Goal: Task Accomplishment & Management: Manage account settings

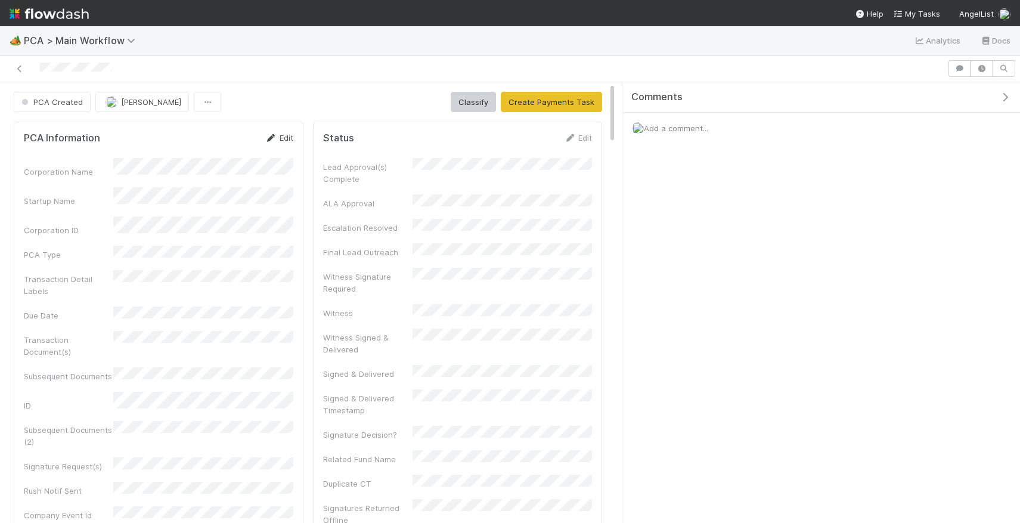
click at [282, 138] on link "Edit" at bounding box center [279, 138] width 28 height 10
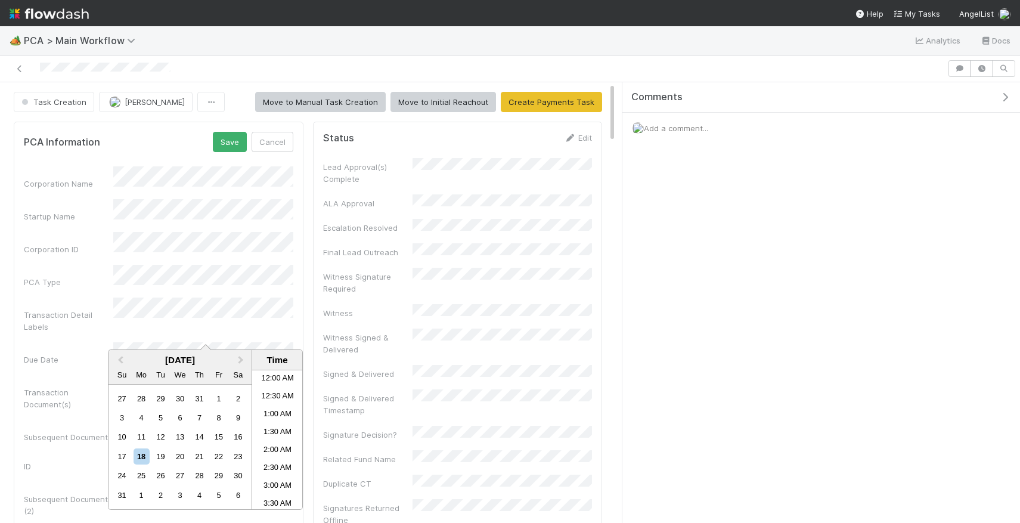
scroll to position [512, 0]
click at [177, 455] on div "20" at bounding box center [180, 456] width 16 height 16
click at [278, 461] on li "10:00 AM" at bounding box center [277, 459] width 51 height 18
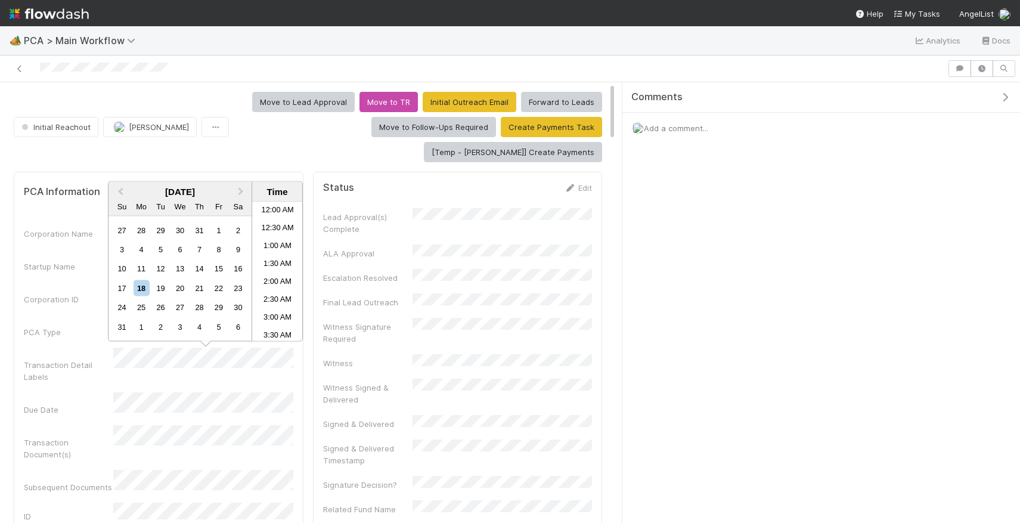
scroll to position [512, 0]
click at [173, 290] on div "20" at bounding box center [180, 288] width 16 height 16
click at [290, 224] on li "10:00 AM" at bounding box center [277, 231] width 51 height 18
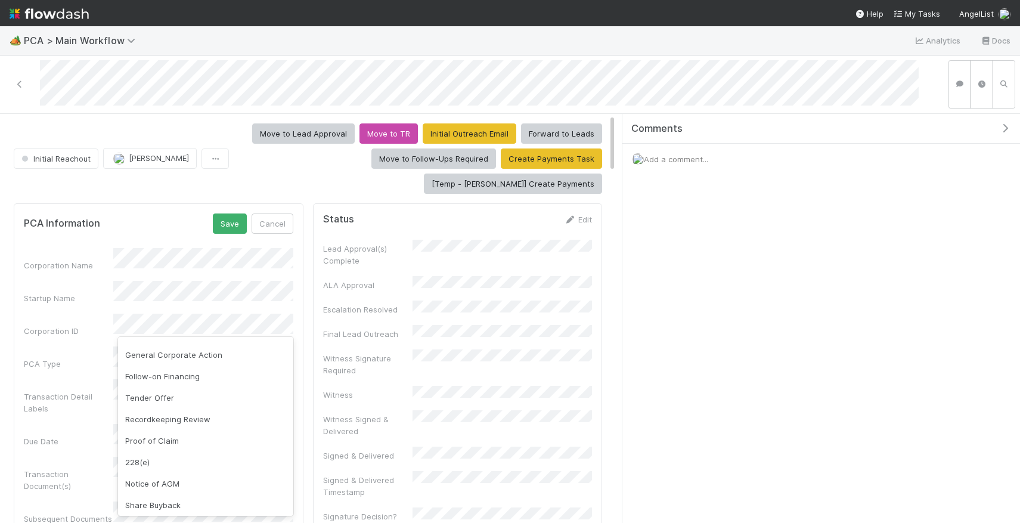
scroll to position [215, 0]
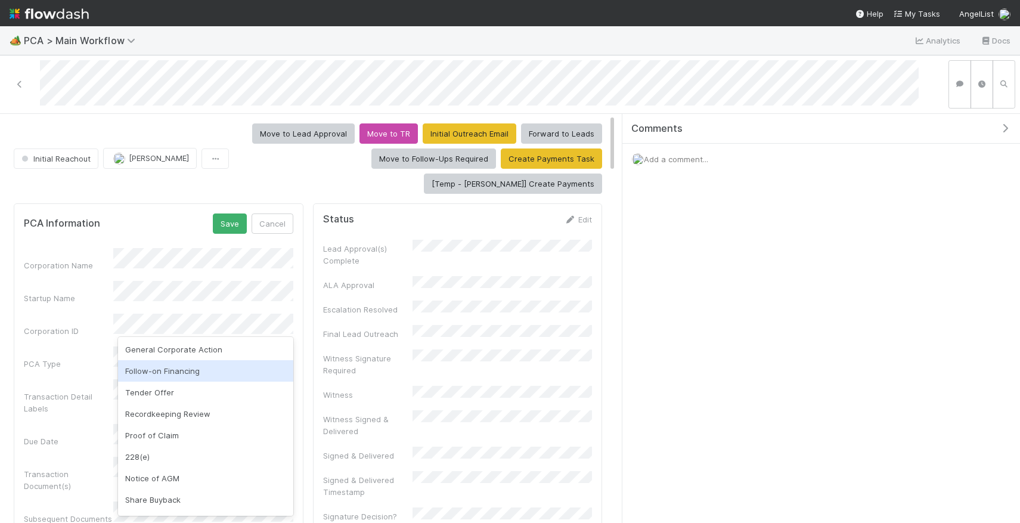
click at [179, 368] on div "Follow-on Financing" at bounding box center [205, 370] width 175 height 21
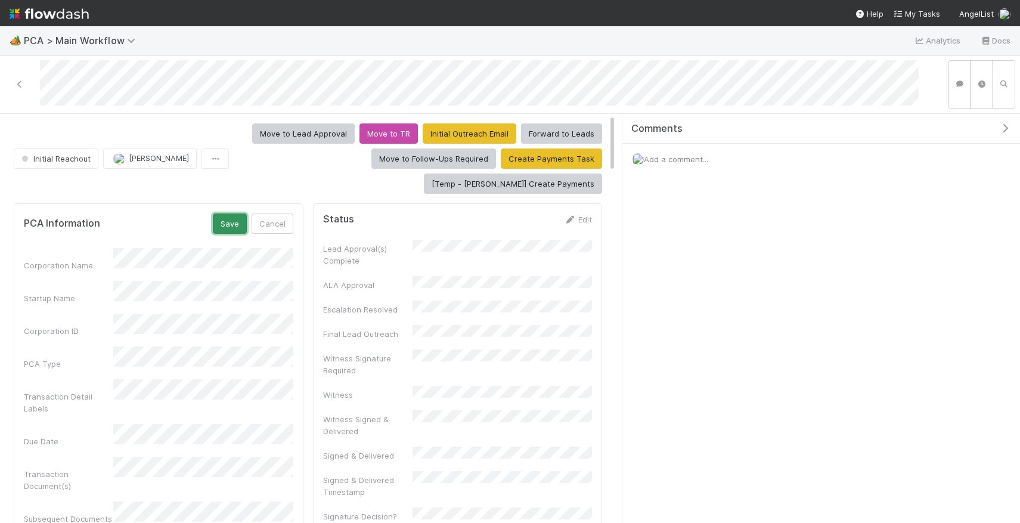
click at [225, 213] on button "Save" at bounding box center [230, 223] width 34 height 20
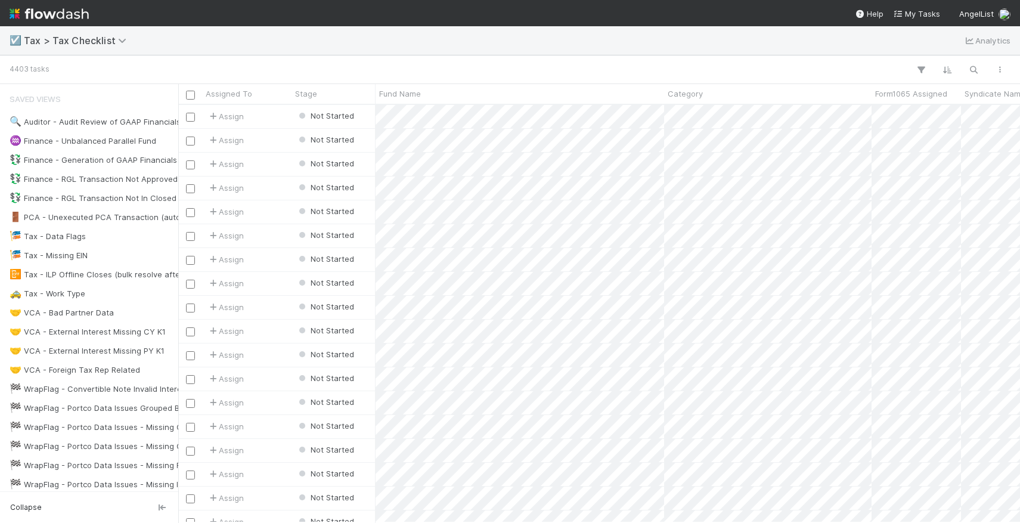
scroll to position [0, 1]
click at [978, 76] on button "button" at bounding box center [973, 70] width 21 height 16
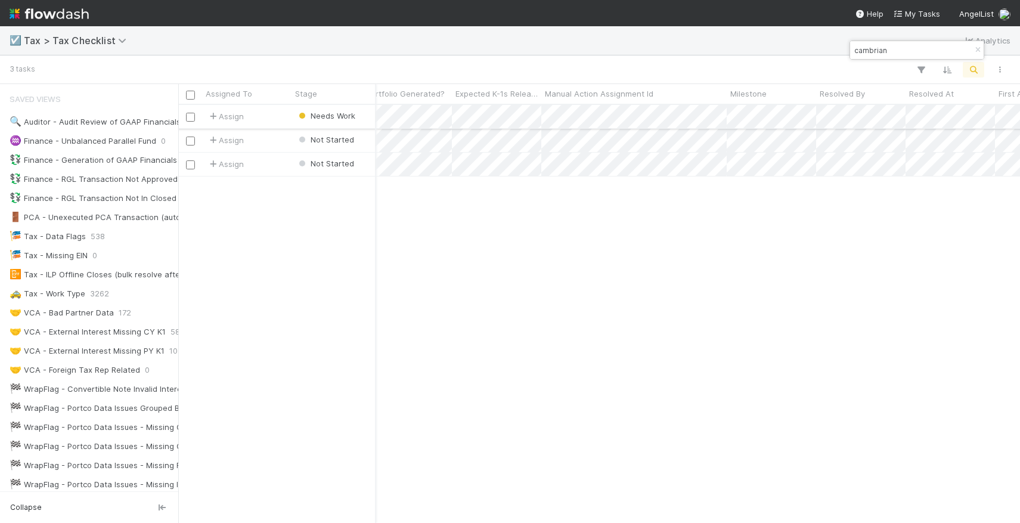
scroll to position [0, 807]
type input "cambrian"
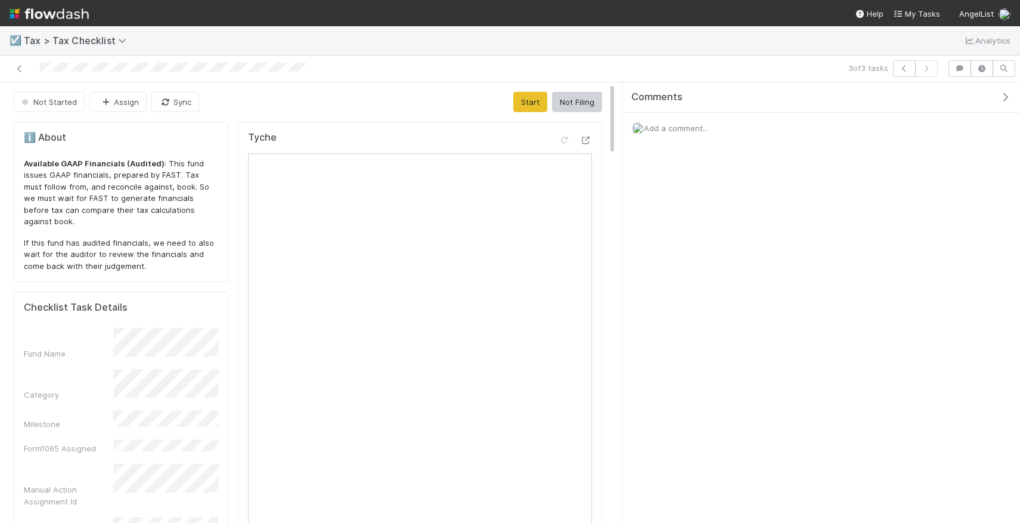
click at [27, 66] on div at bounding box center [240, 68] width 471 height 17
click at [24, 66] on icon at bounding box center [20, 69] width 12 height 8
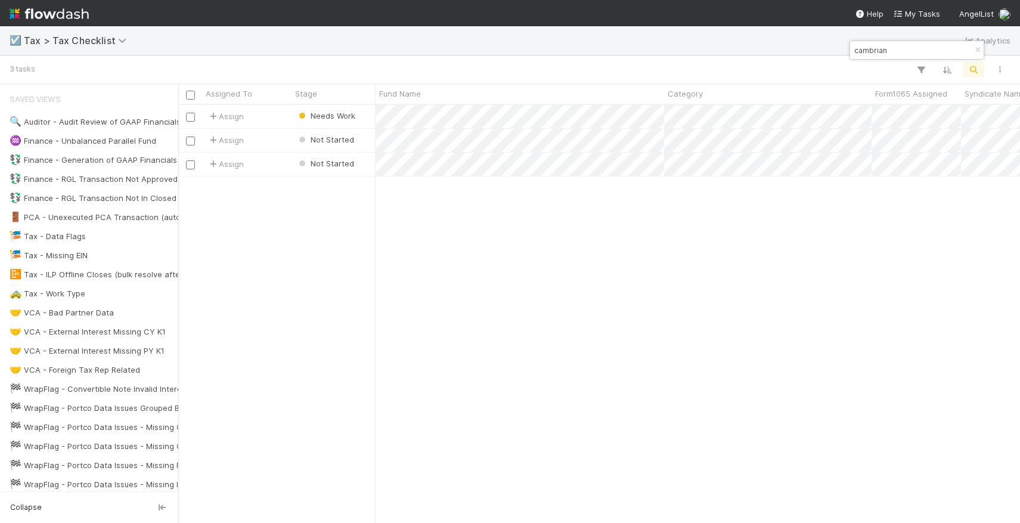
scroll to position [0, 1]
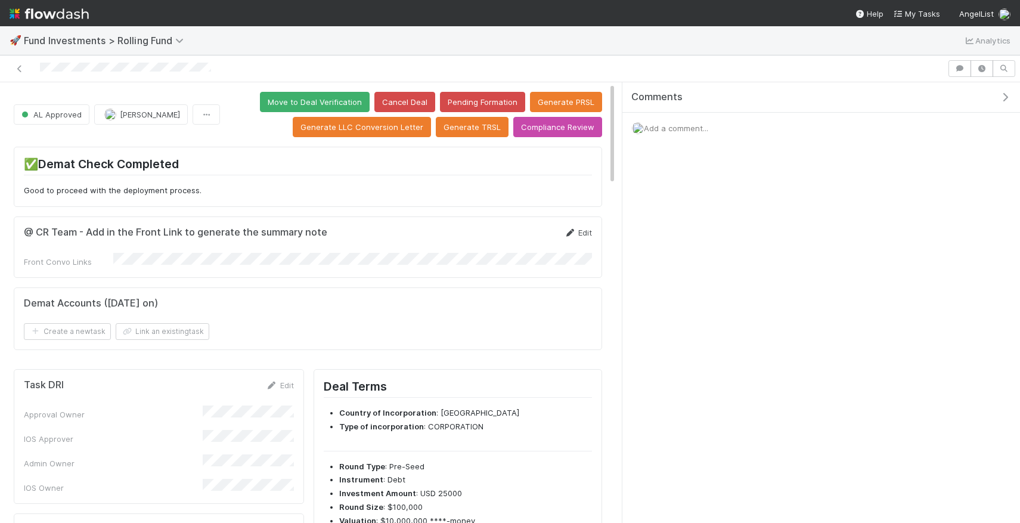
click at [566, 229] on icon at bounding box center [570, 233] width 12 height 8
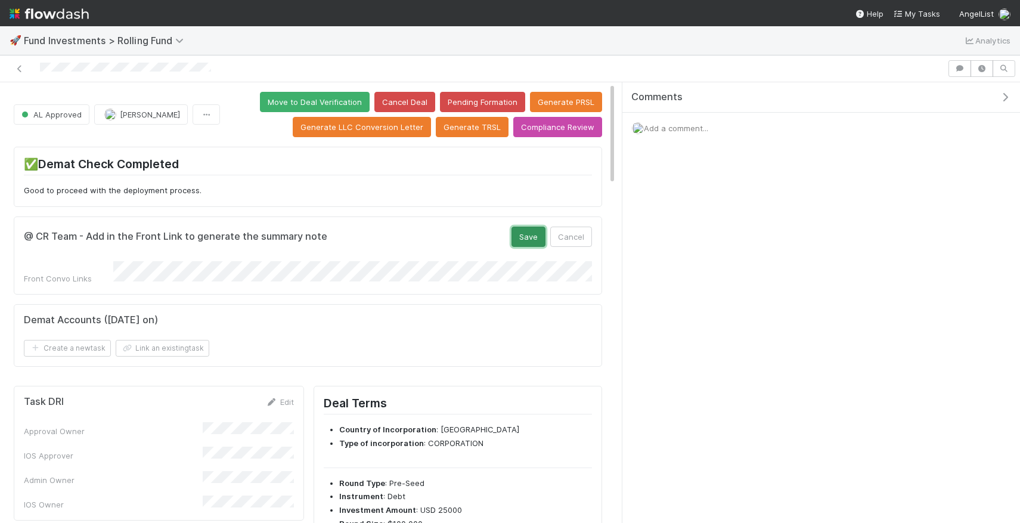
click at [528, 236] on button "Save" at bounding box center [529, 237] width 34 height 20
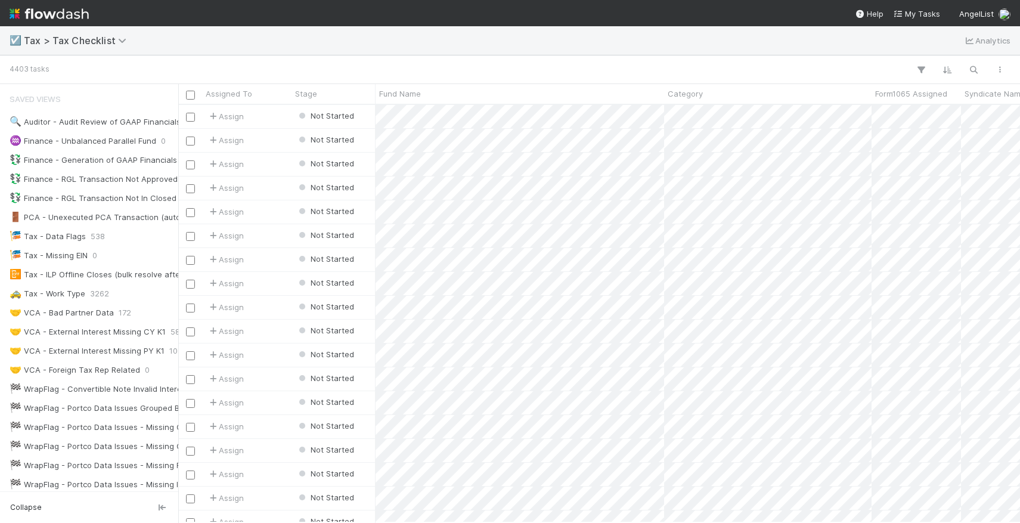
scroll to position [0, 1]
click at [972, 75] on button "button" at bounding box center [973, 70] width 21 height 16
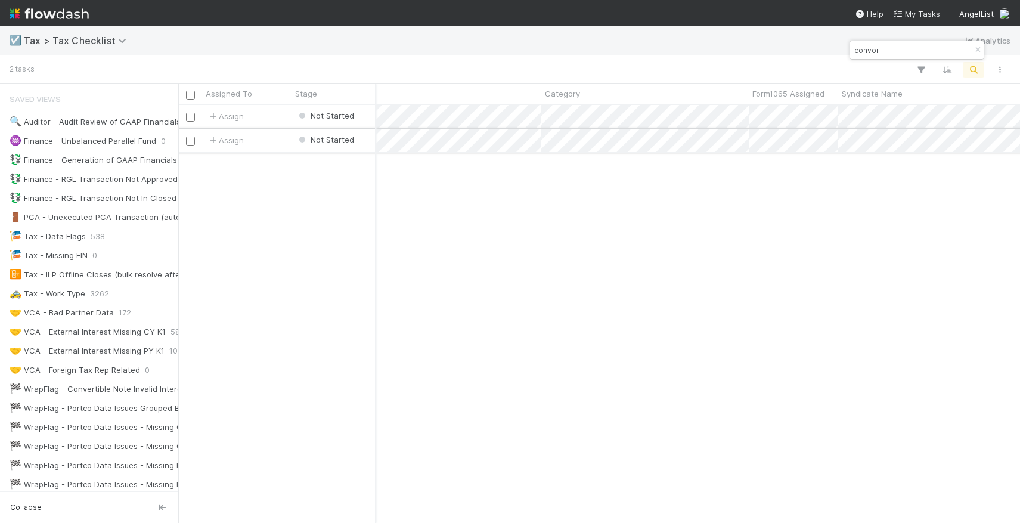
scroll to position [0, 0]
type input "convoi"
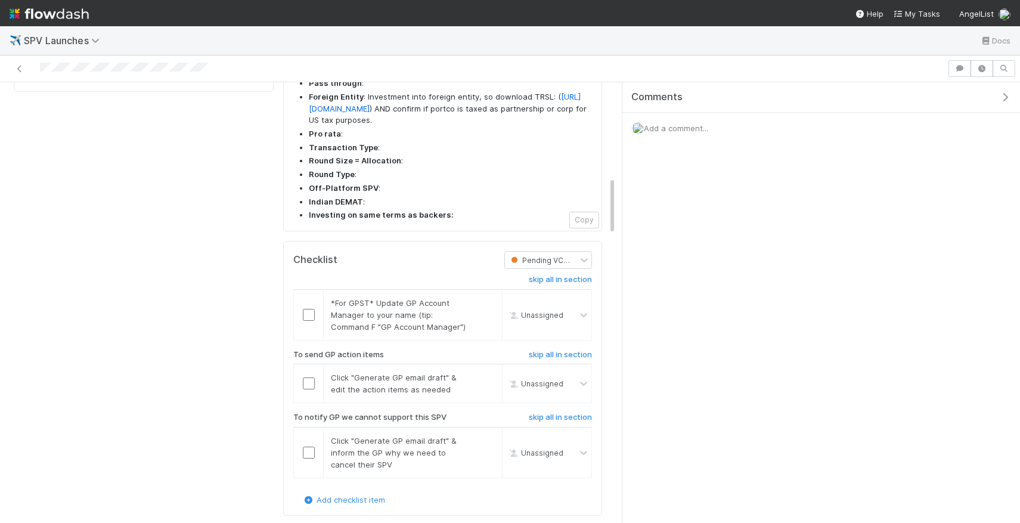
scroll to position [842, 0]
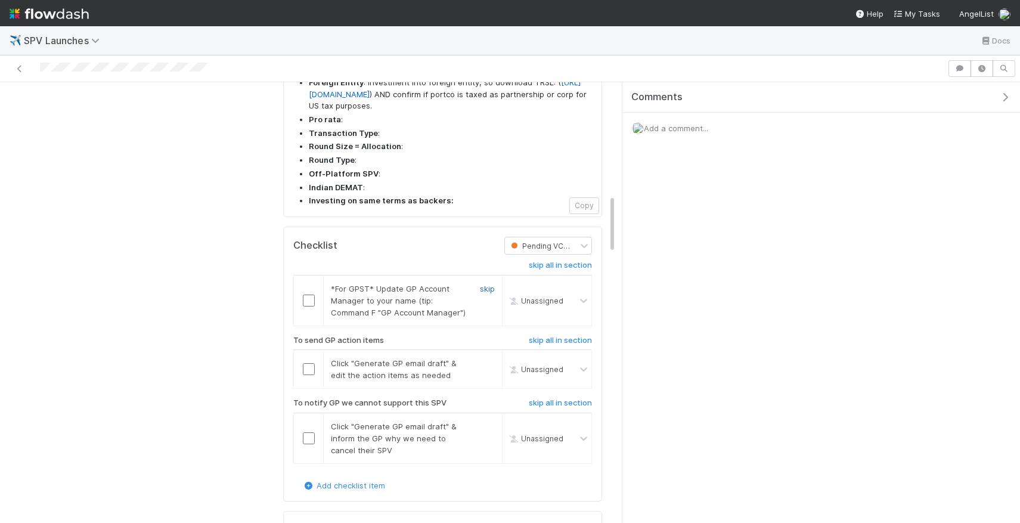
click at [494, 284] on link "skip" at bounding box center [487, 289] width 15 height 10
click at [309, 363] on input "checkbox" at bounding box center [309, 369] width 12 height 12
click at [306, 363] on input "checkbox" at bounding box center [309, 369] width 12 height 12
click at [486, 421] on link "skip" at bounding box center [487, 426] width 15 height 10
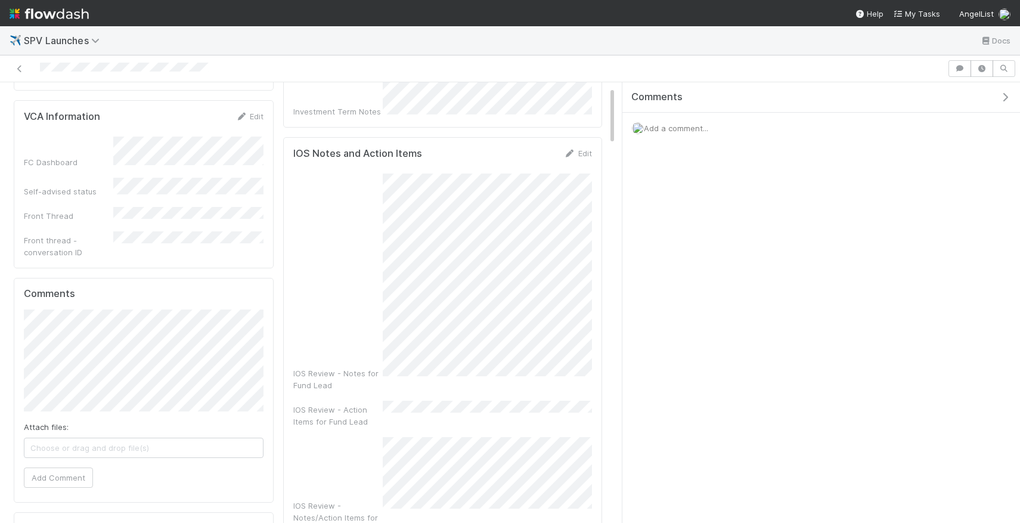
scroll to position [0, 0]
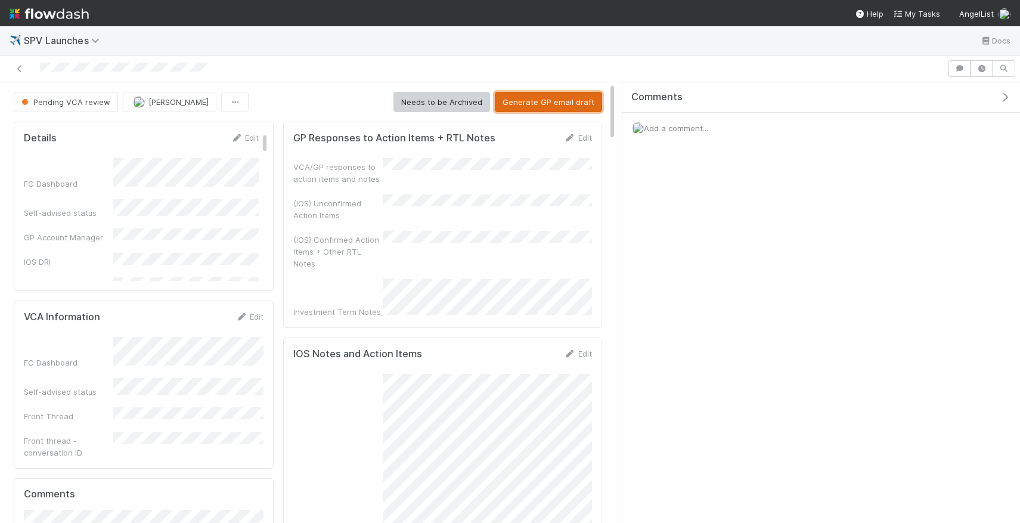
click at [571, 96] on button "Generate GP email draft" at bounding box center [548, 102] width 107 height 20
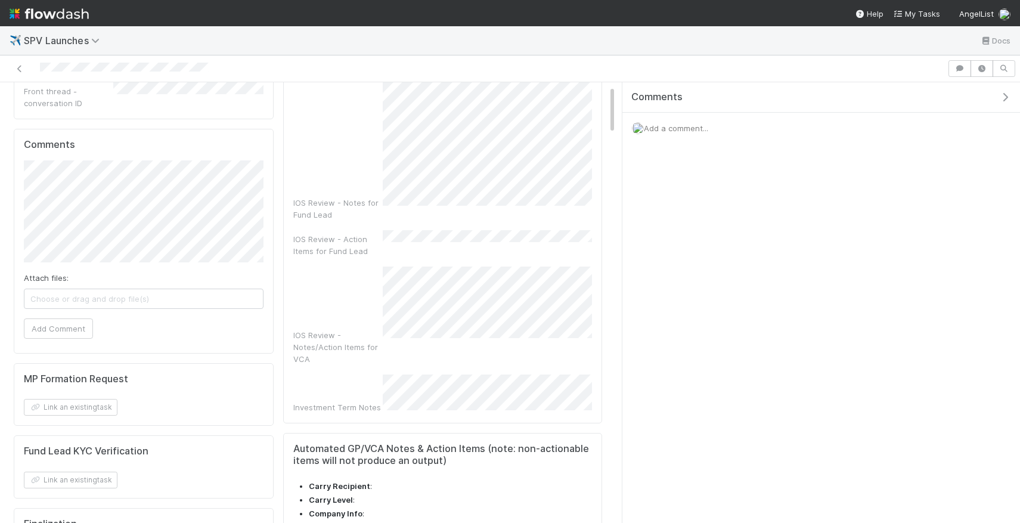
scroll to position [463, 0]
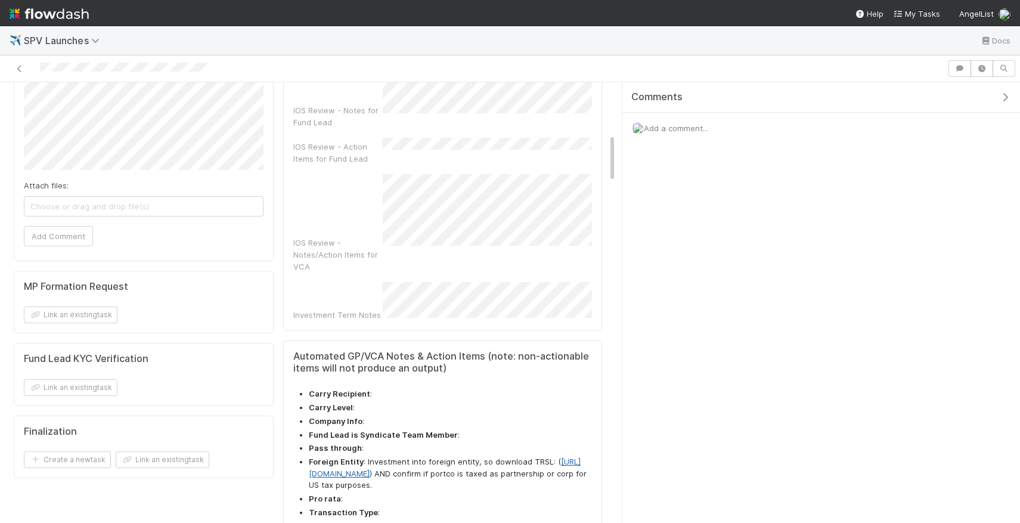
click at [462, 457] on link "https://docs.google.com/feeds/download/documents/export/Export?id=1pNZPjnxnX5WR…" at bounding box center [445, 467] width 272 height 21
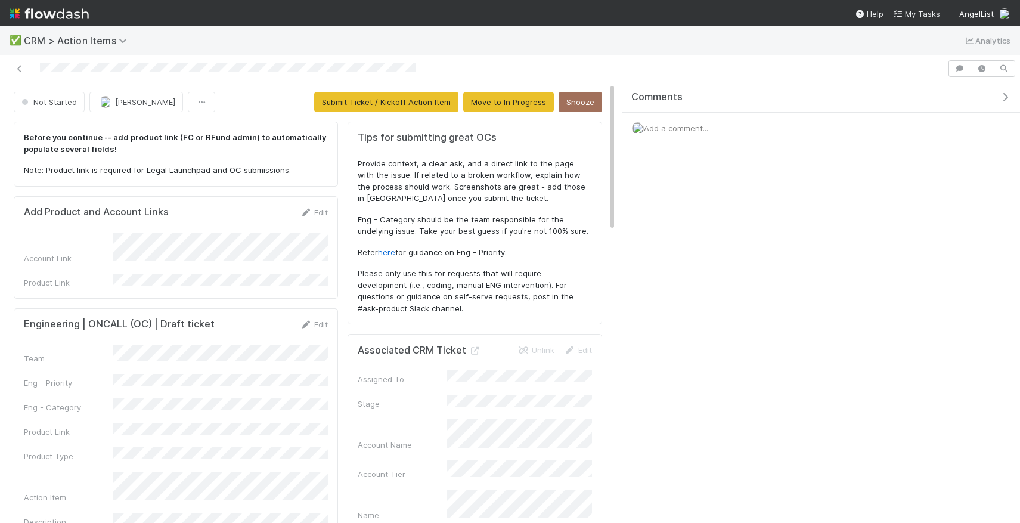
click at [300, 216] on div "Edit" at bounding box center [314, 212] width 28 height 12
click at [308, 216] on link "Edit" at bounding box center [314, 212] width 28 height 10
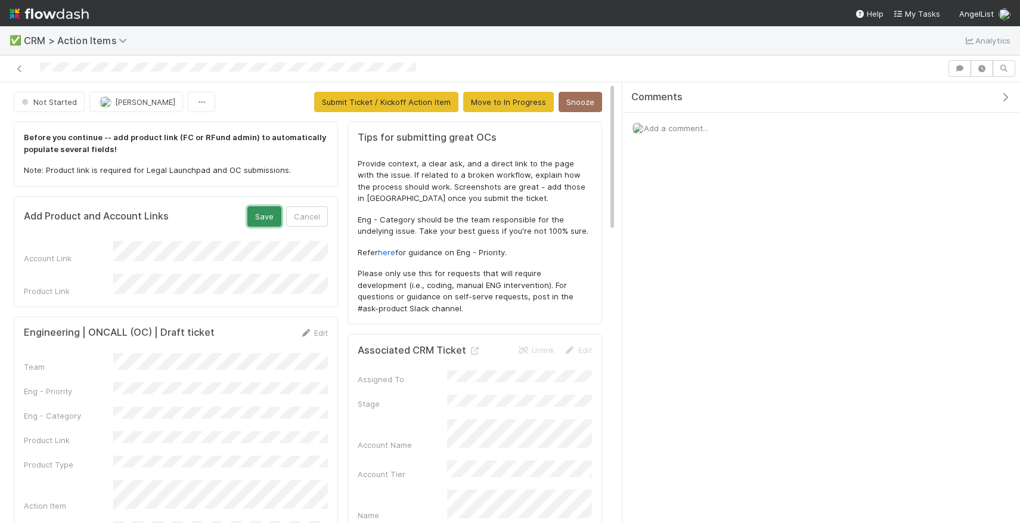
click at [279, 218] on button "Save" at bounding box center [264, 216] width 34 height 20
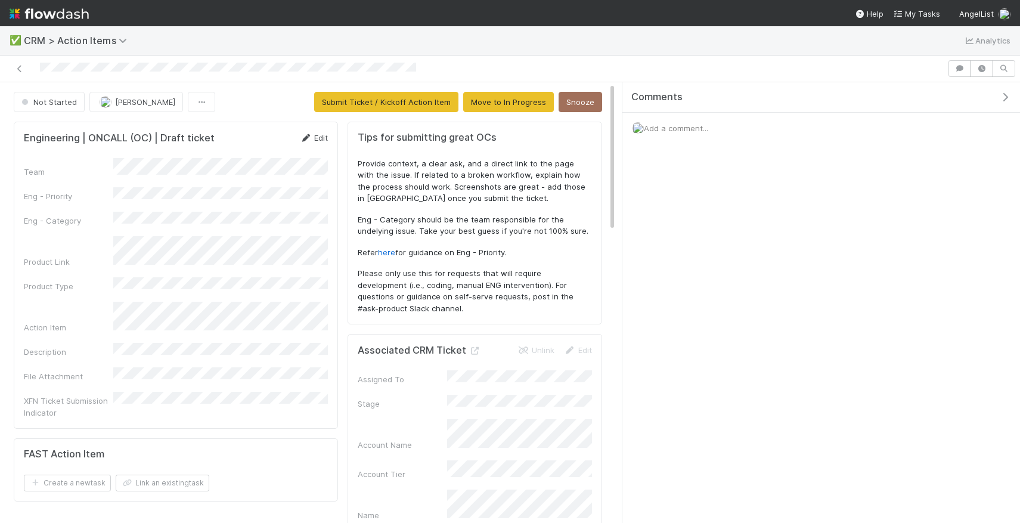
click at [311, 137] on icon at bounding box center [306, 138] width 12 height 8
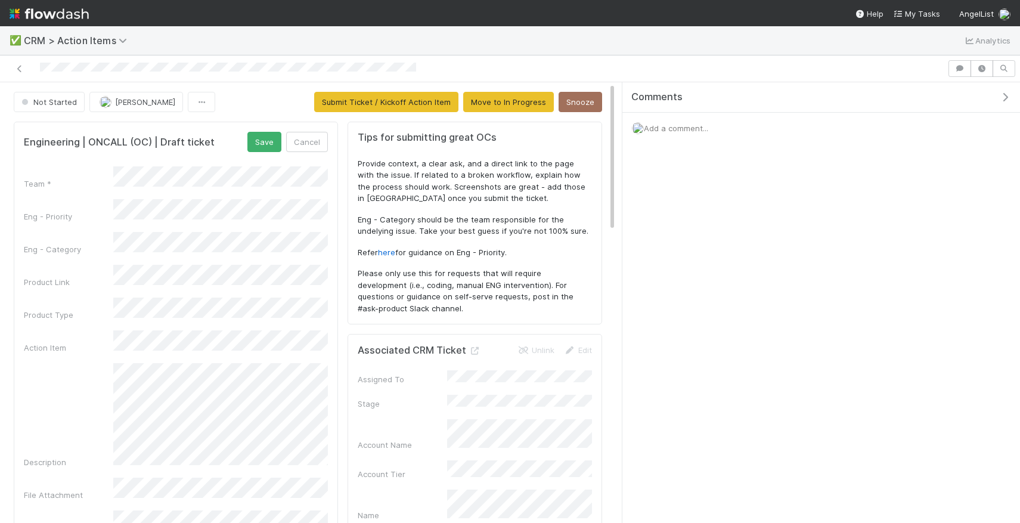
click at [230, 190] on div "Team * Eng - Priority Eng - Category Product Link Product Type Action Item Desc…" at bounding box center [176, 355] width 304 height 379
click at [212, 271] on div "Within 3 days" at bounding box center [223, 276] width 210 height 21
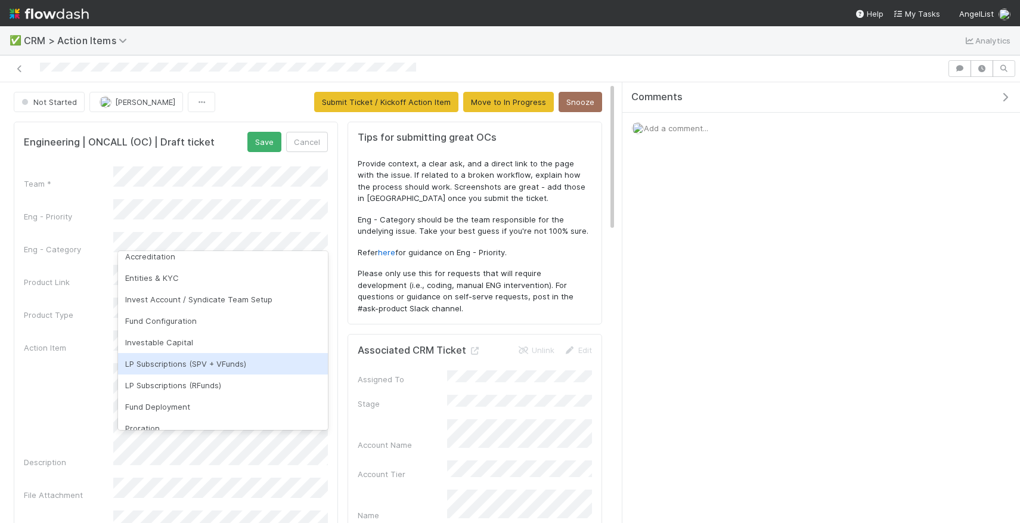
click at [210, 362] on div "LP Subscriptions (SPV + VFunds)" at bounding box center [223, 363] width 210 height 21
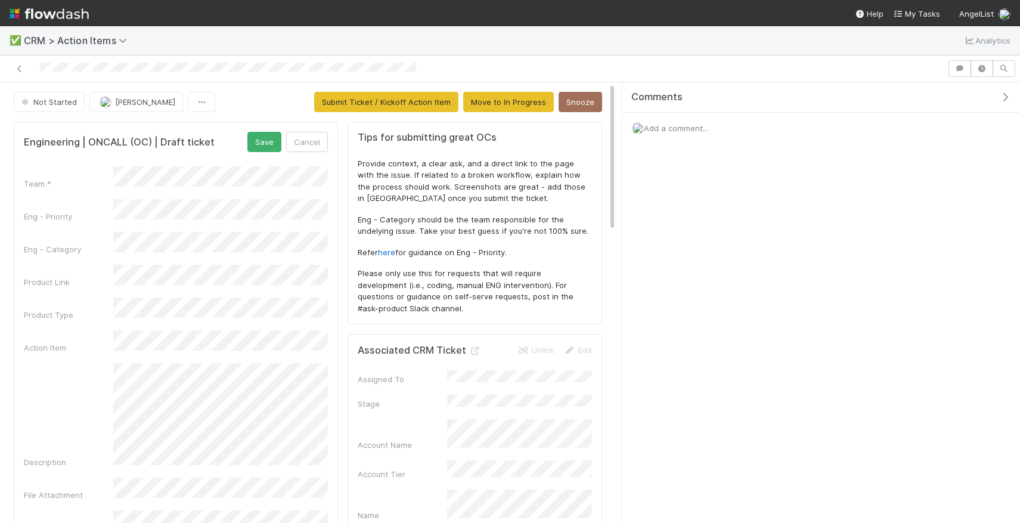
click at [96, 373] on div "Description" at bounding box center [176, 415] width 304 height 105
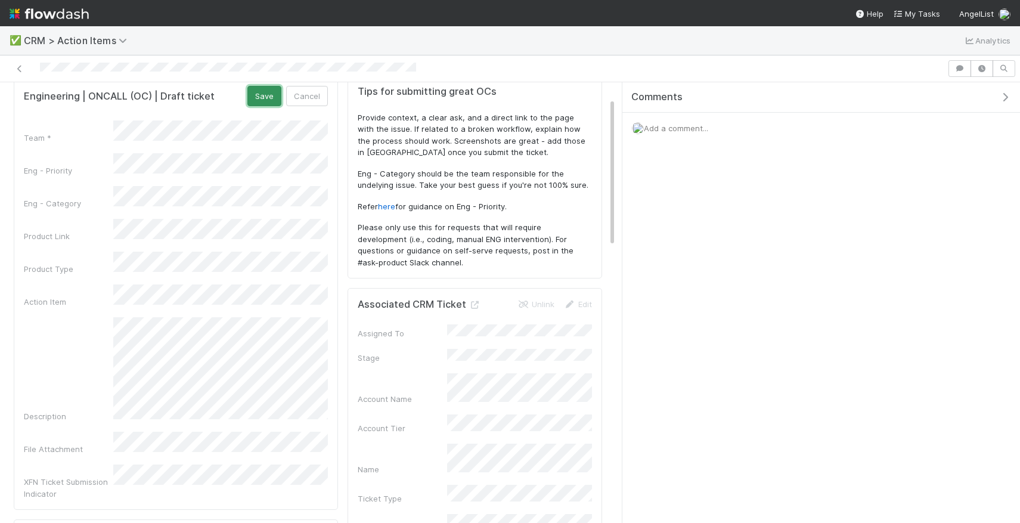
click at [268, 92] on button "Save" at bounding box center [264, 96] width 34 height 20
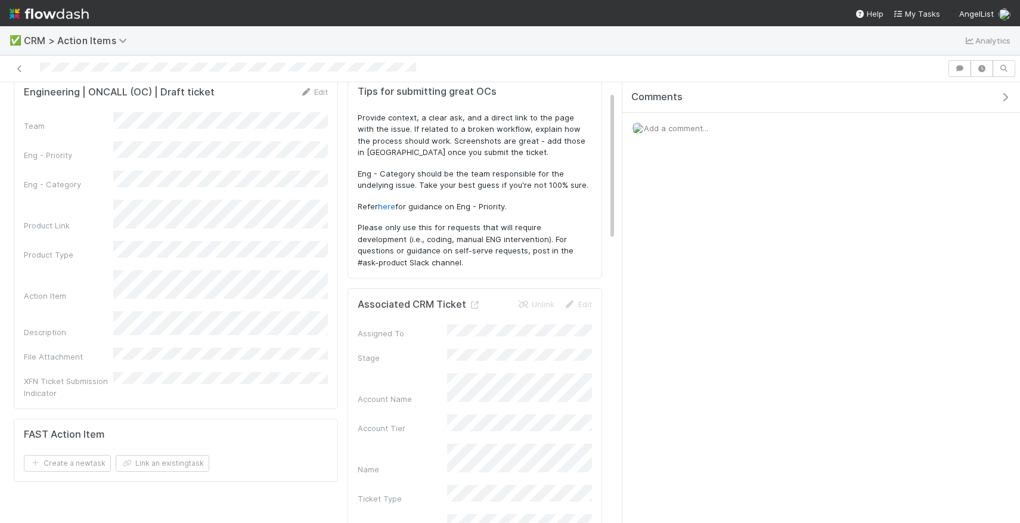
scroll to position [0, 0]
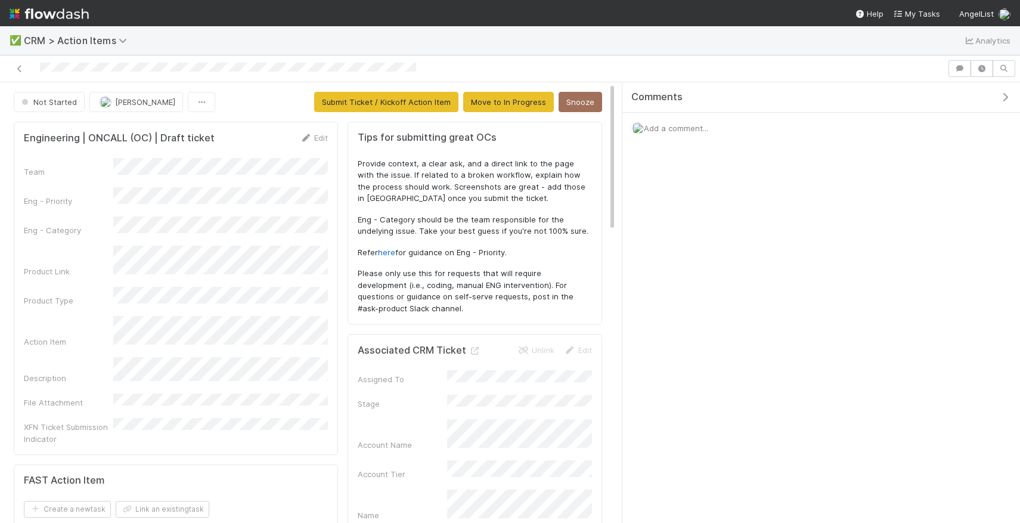
click at [349, 104] on button "Submit Ticket / Kickoff Action Item" at bounding box center [386, 102] width 144 height 20
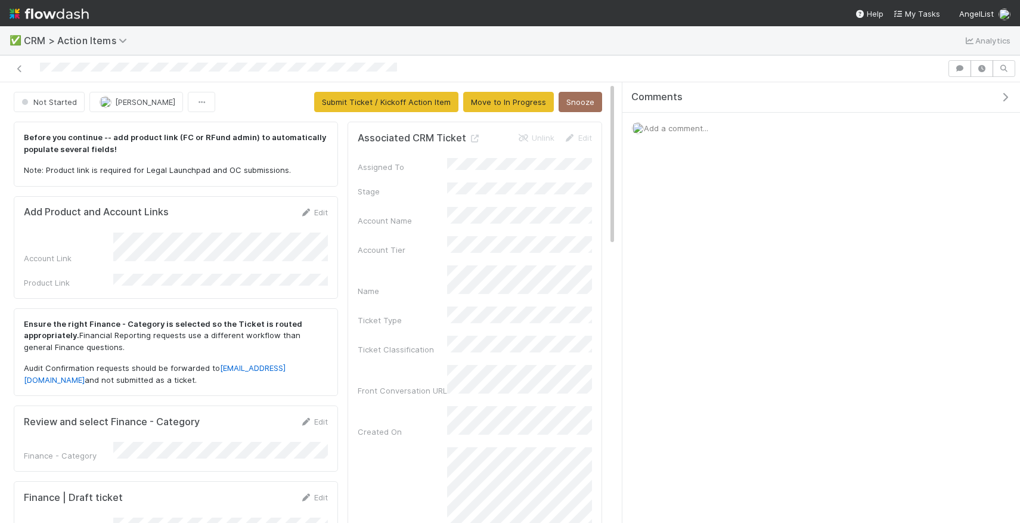
click at [313, 205] on div "Add Product and Account Links Edit Account Link Product Link" at bounding box center [176, 247] width 324 height 103
click at [314, 210] on link "Edit" at bounding box center [314, 212] width 28 height 10
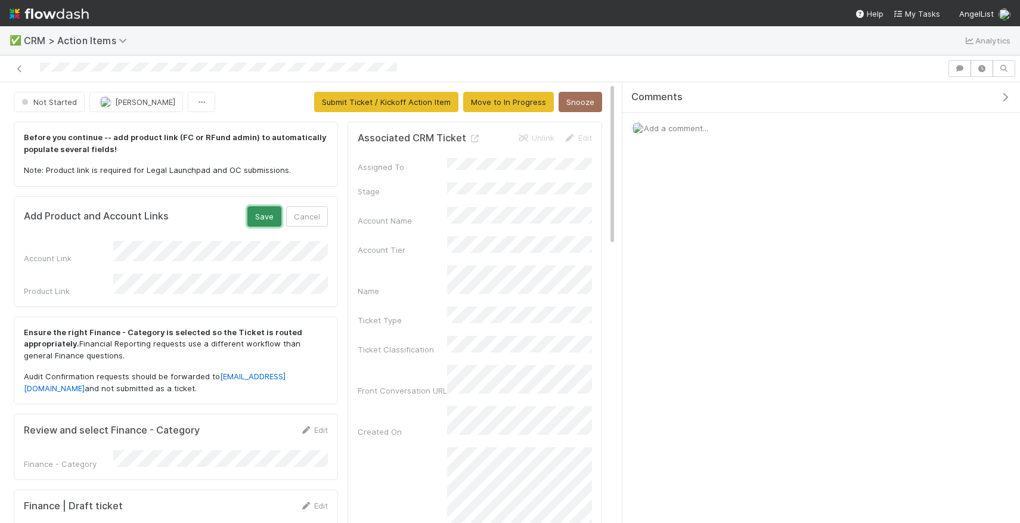
click at [265, 220] on button "Save" at bounding box center [264, 216] width 34 height 20
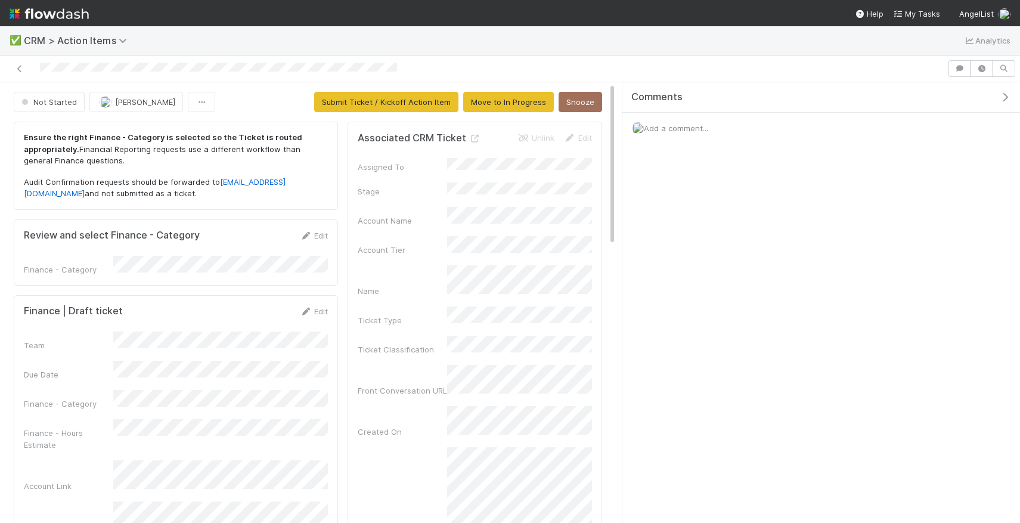
scroll to position [23, 0]
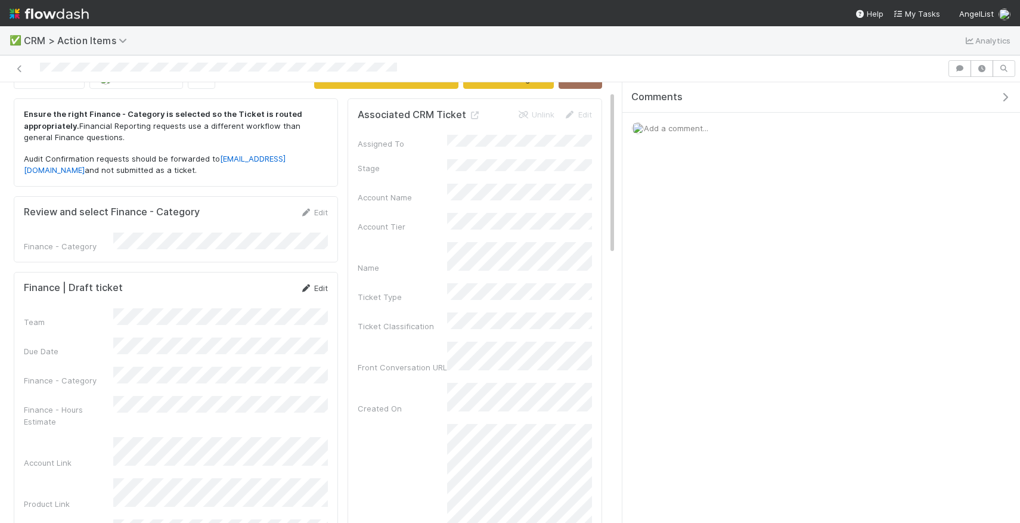
click at [312, 286] on link "Edit" at bounding box center [314, 288] width 28 height 10
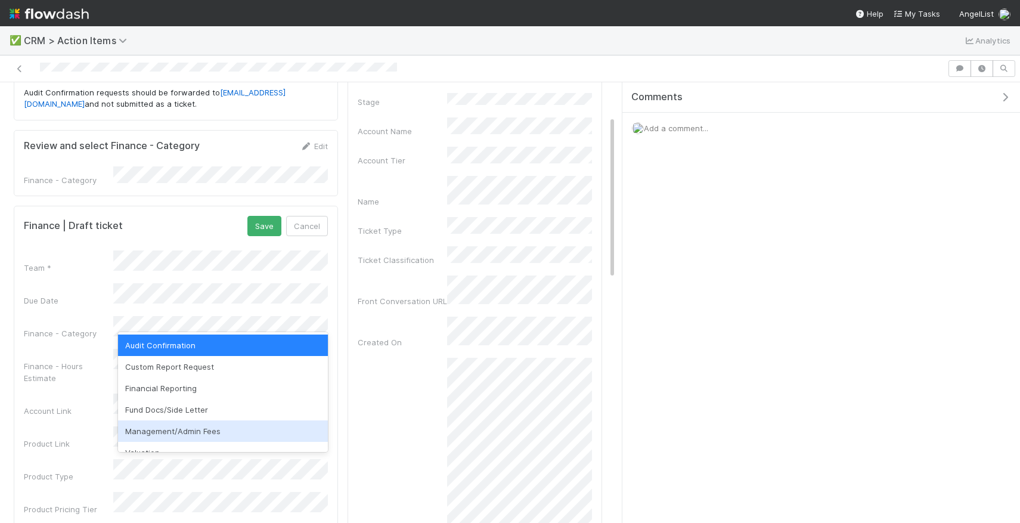
scroll to position [99, 0]
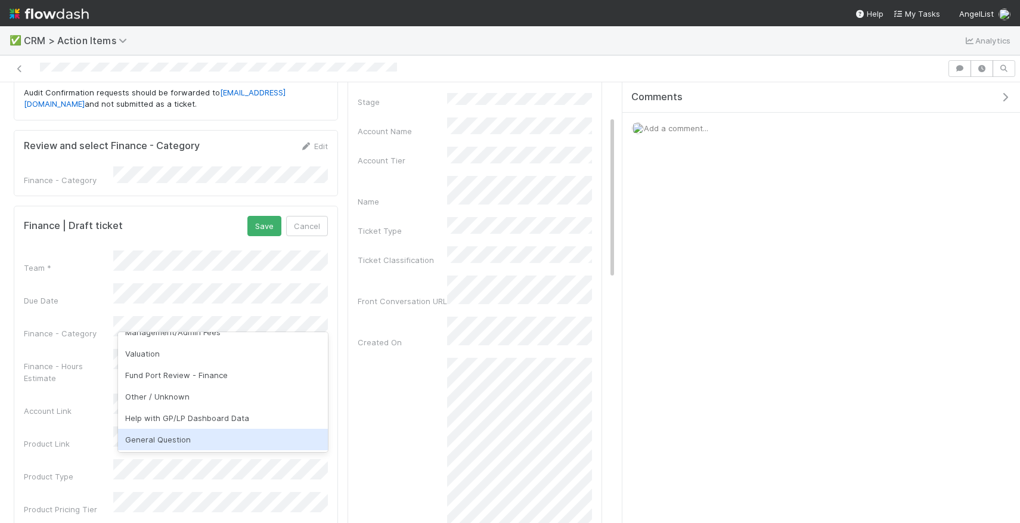
click at [218, 444] on div "General Question" at bounding box center [223, 439] width 210 height 21
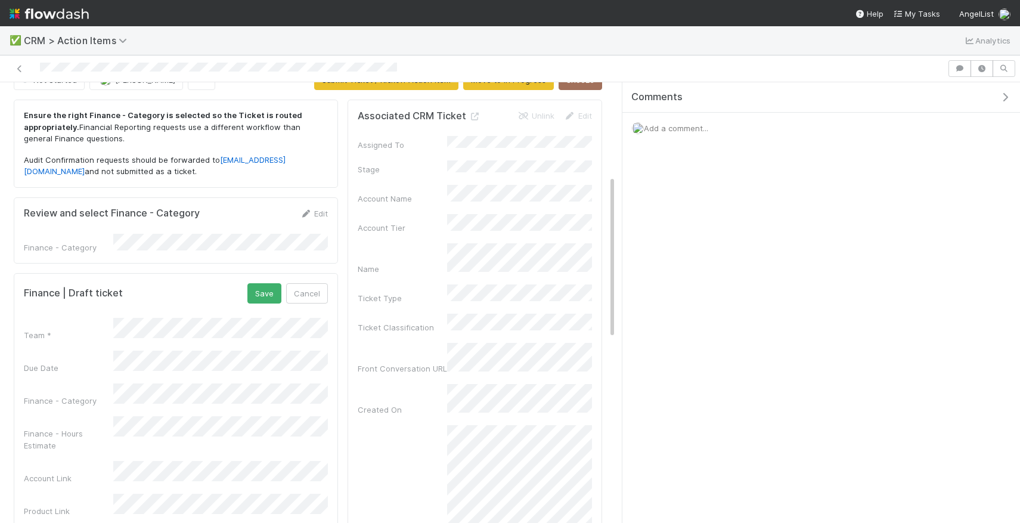
scroll to position [0, 0]
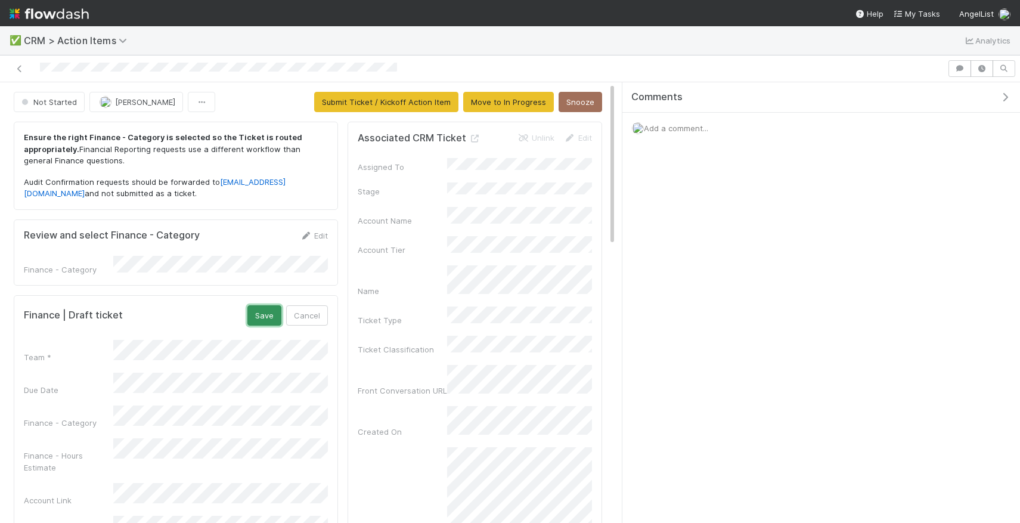
click at [262, 315] on button "Save" at bounding box center [264, 315] width 34 height 20
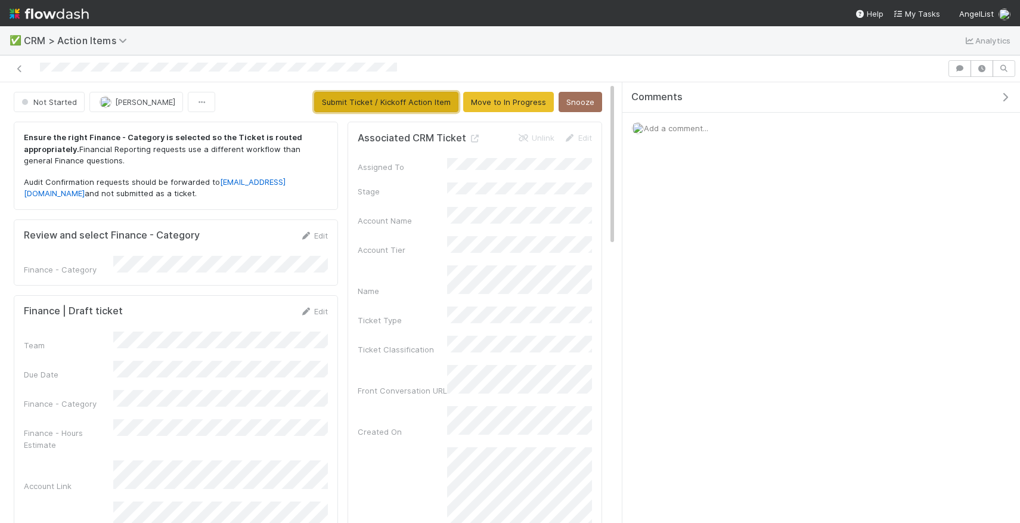
click at [385, 111] on button "Submit Ticket / Kickoff Action Item" at bounding box center [386, 102] width 144 height 20
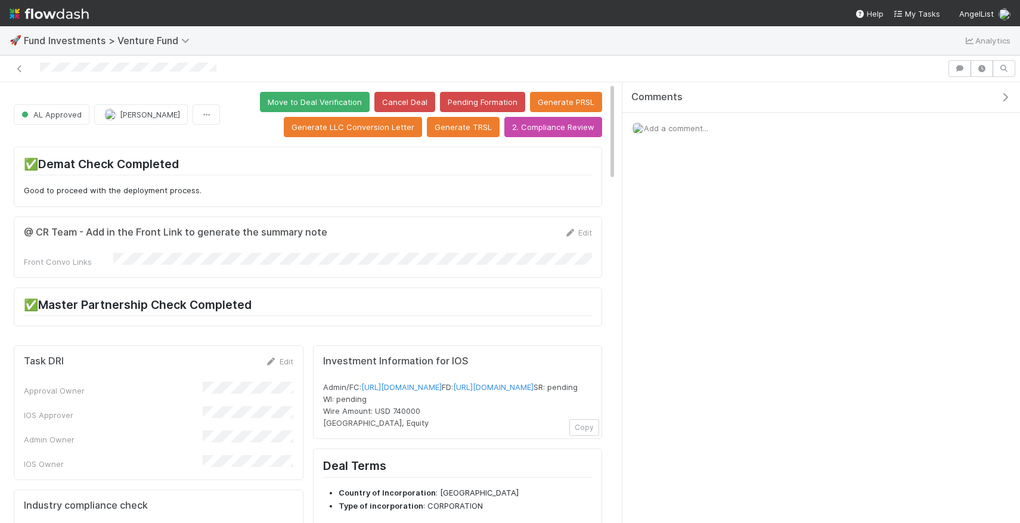
click at [590, 250] on form "@ CR Team - Add in the Front Link to generate the summary note Edit Front Convo…" at bounding box center [308, 247] width 568 height 41
click at [585, 238] on div "Edit" at bounding box center [578, 233] width 28 height 12
click at [574, 231] on icon at bounding box center [570, 233] width 12 height 8
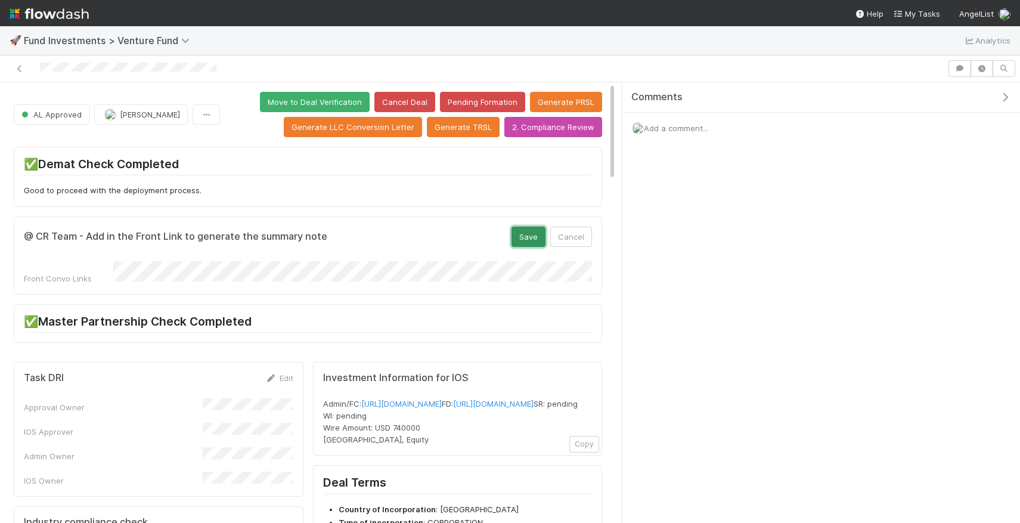
click at [525, 244] on button "Save" at bounding box center [529, 237] width 34 height 20
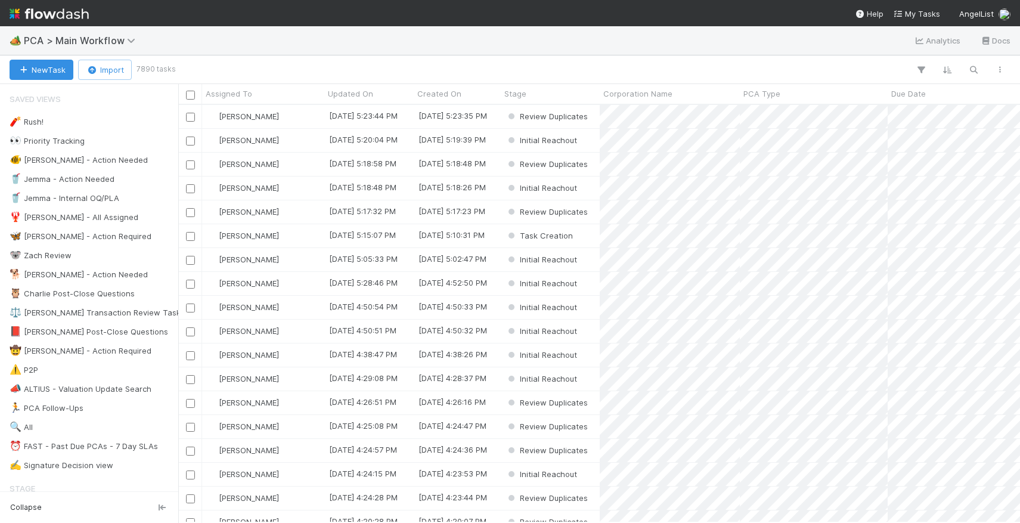
scroll to position [0, 1]
click at [978, 68] on icon "button" at bounding box center [974, 69] width 12 height 11
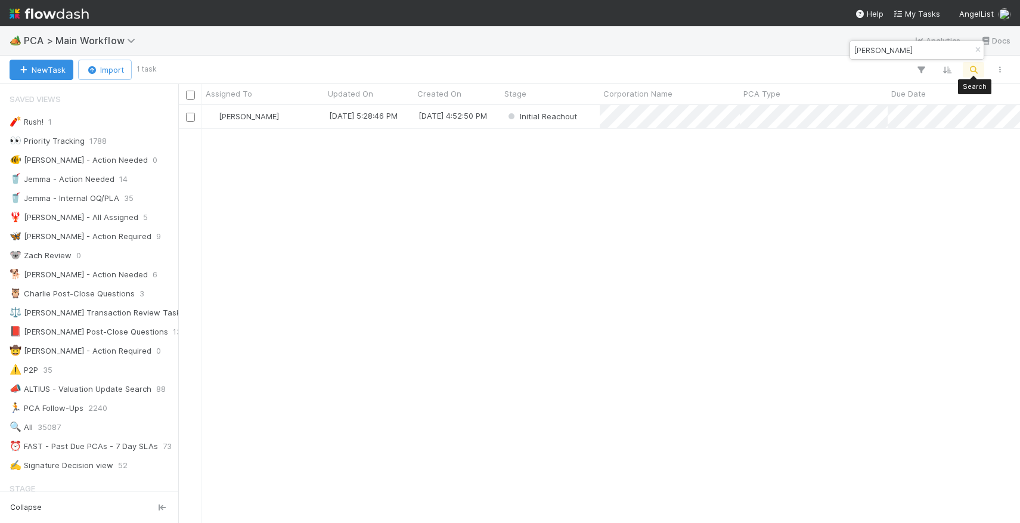
scroll to position [417, 842]
type input "higgs"
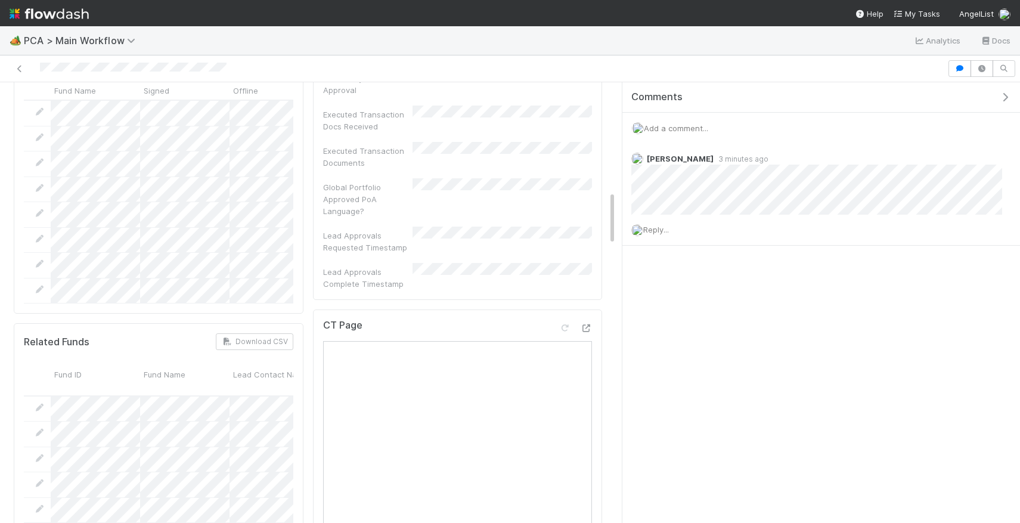
scroll to position [894, 0]
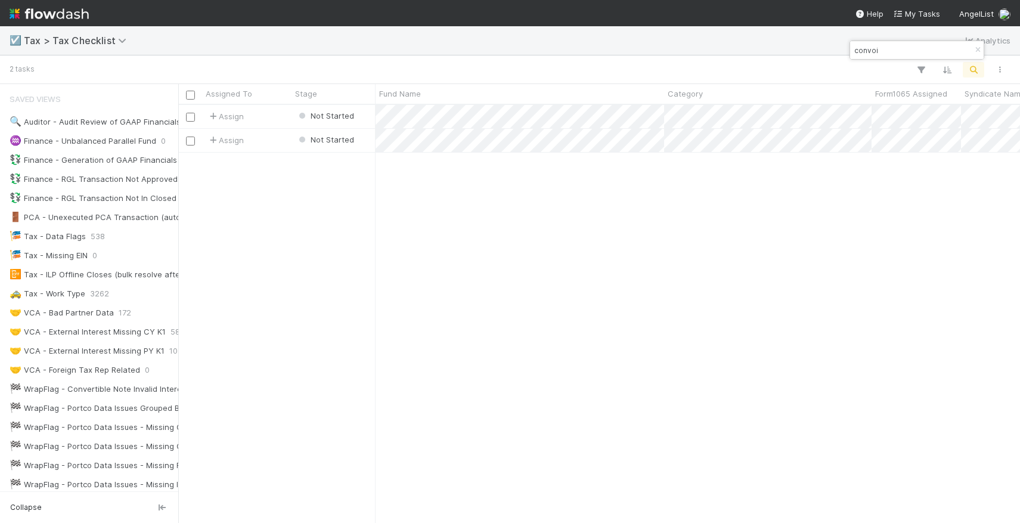
scroll to position [417, 842]
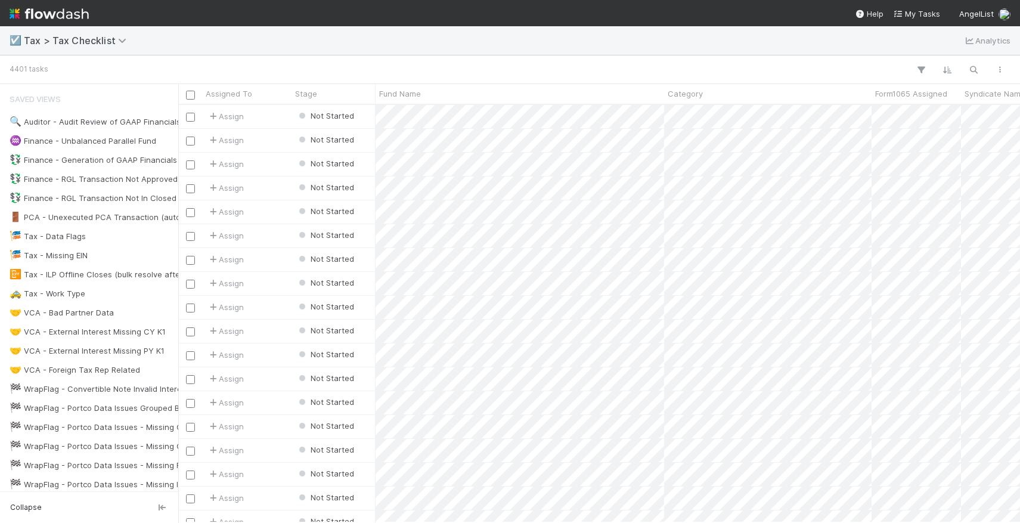
scroll to position [0, 1]
click at [968, 69] on icon "button" at bounding box center [974, 69] width 12 height 11
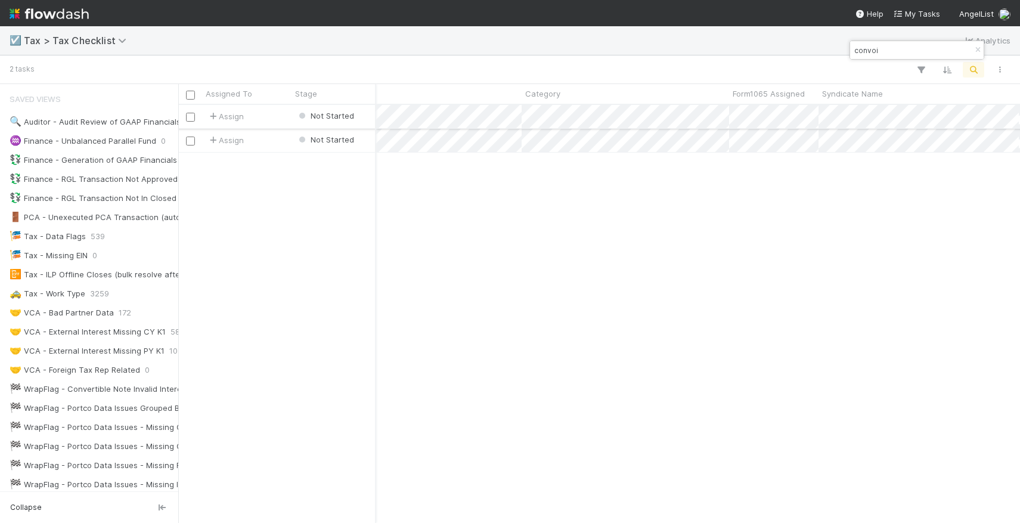
scroll to position [0, 88]
type input "convoi"
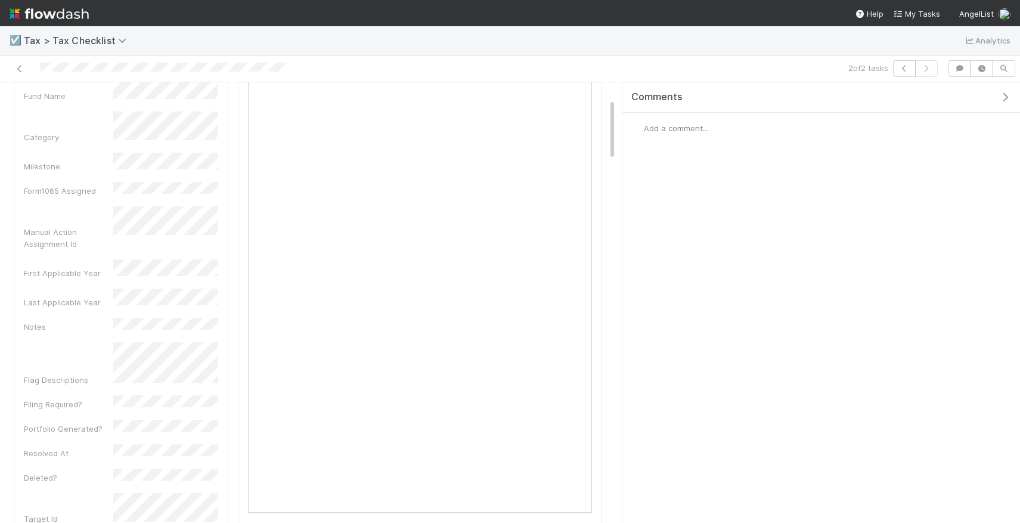
scroll to position [119, 0]
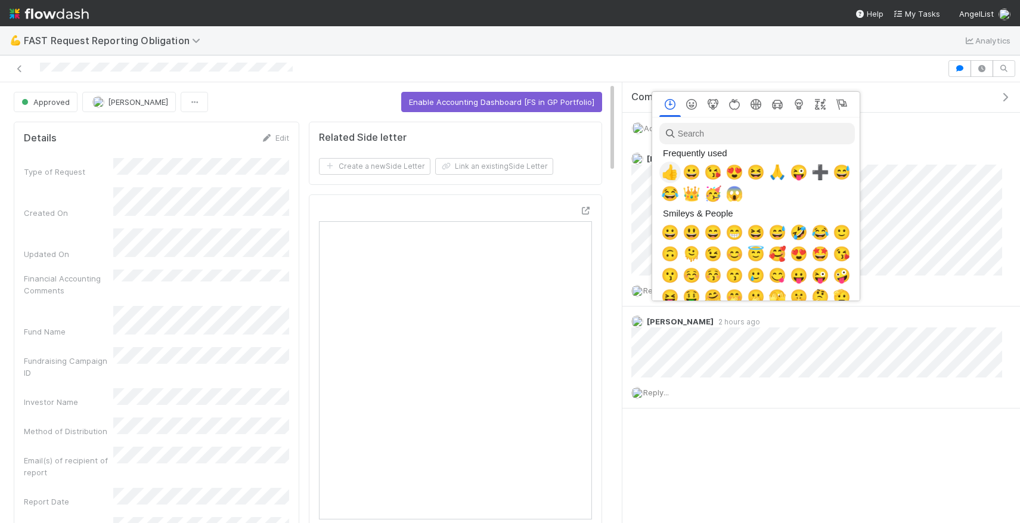
click at [676, 173] on span "👍" at bounding box center [670, 172] width 18 height 17
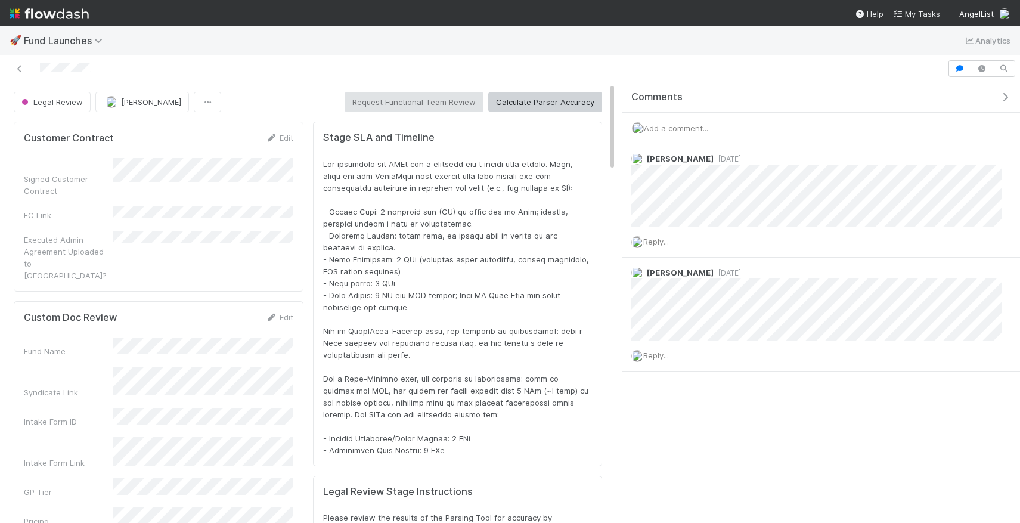
scroll to position [242, 568]
click at [699, 129] on span "Add a comment..." at bounding box center [676, 128] width 64 height 10
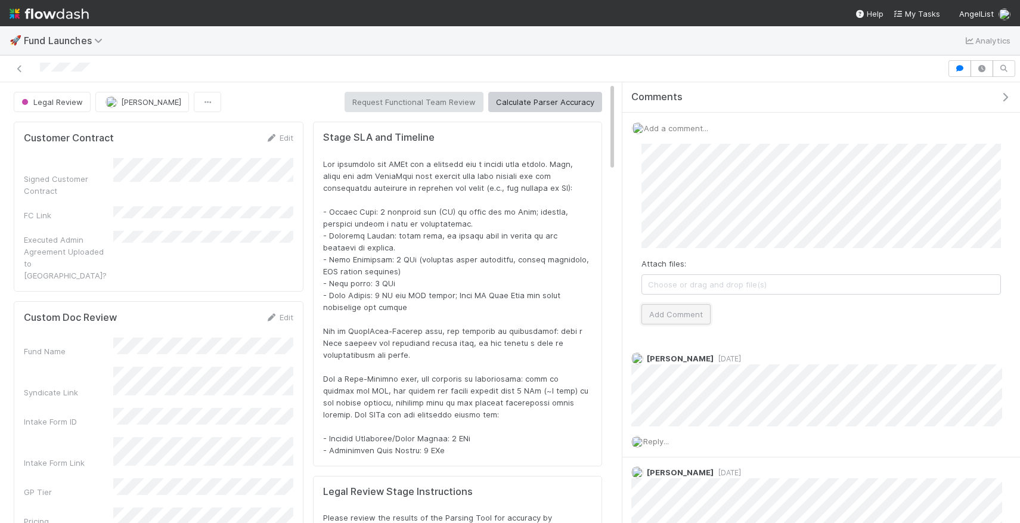
click at [686, 320] on button "Add Comment" at bounding box center [675, 314] width 69 height 20
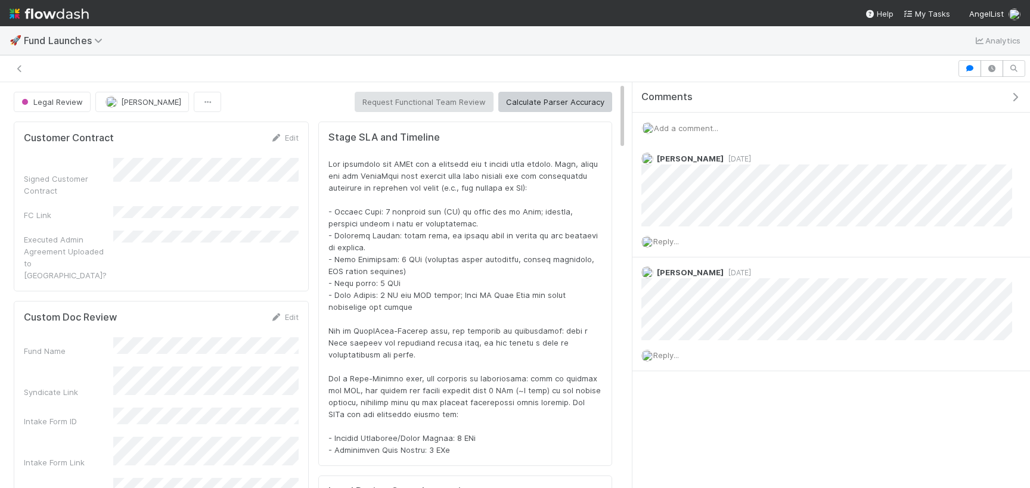
scroll to position [242, 578]
